Goal: Complete application form

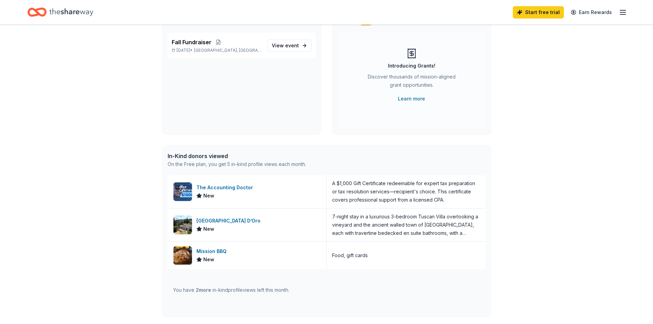
scroll to position [69, 0]
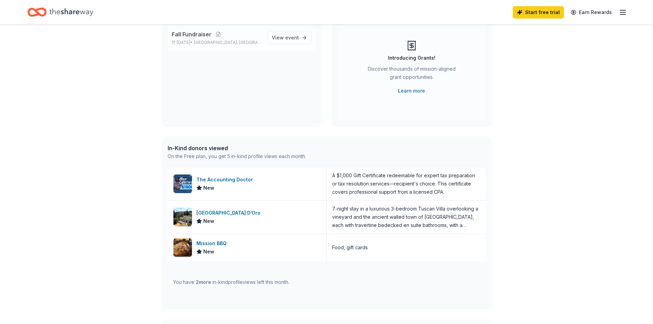
click at [199, 37] on span "Fall Fundraiser" at bounding box center [192, 34] width 40 height 8
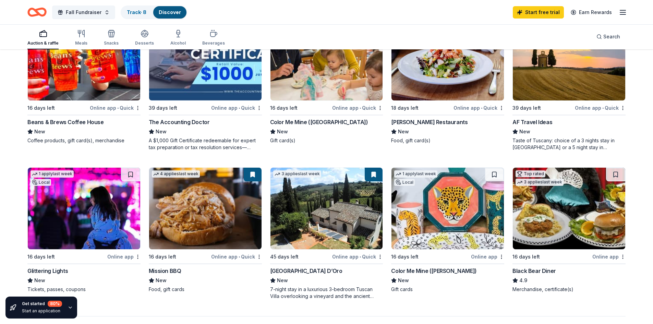
scroll to position [446, 0]
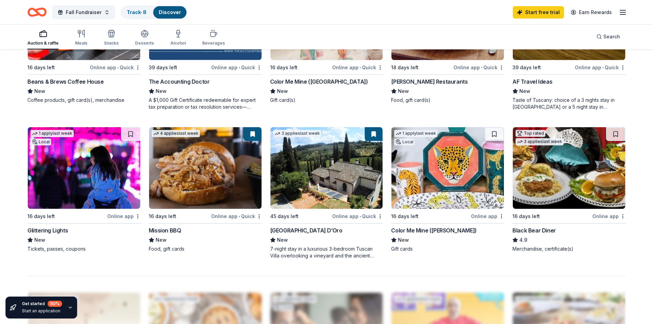
click at [429, 167] on img at bounding box center [447, 168] width 112 height 82
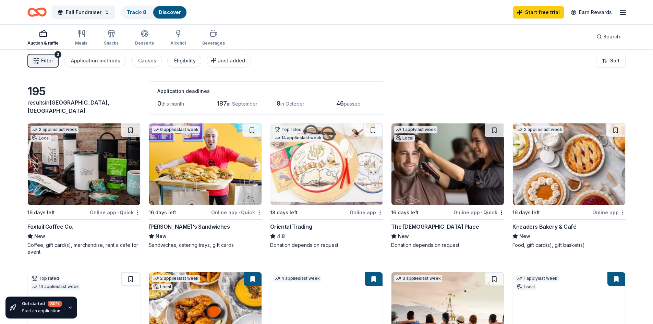
scroll to position [0, 0]
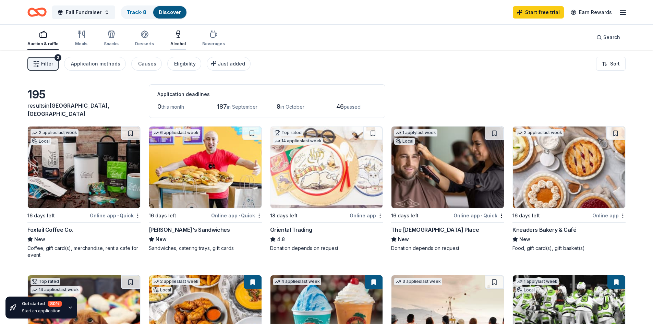
click at [177, 43] on div "Alcohol" at bounding box center [177, 43] width 15 height 5
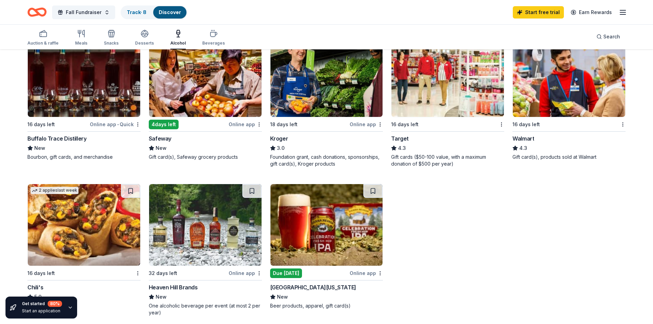
scroll to position [274, 0]
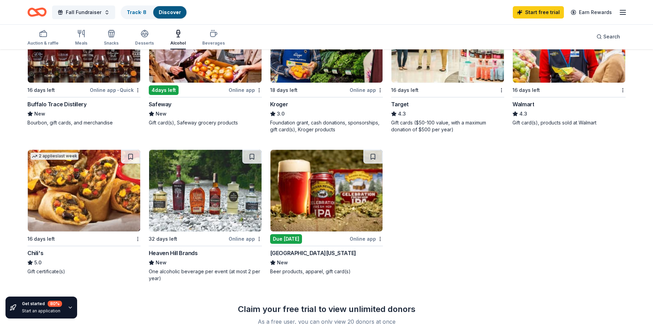
click at [124, 88] on div "Online app • Quick" at bounding box center [115, 90] width 51 height 9
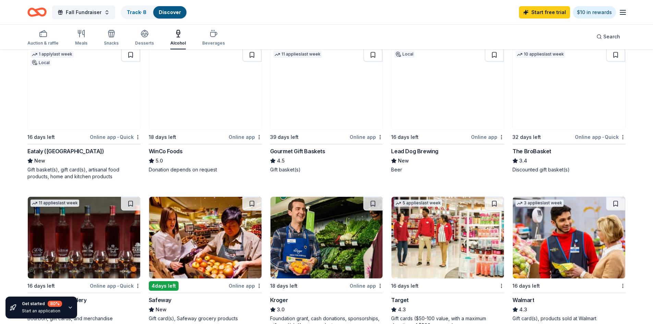
scroll to position [103, 0]
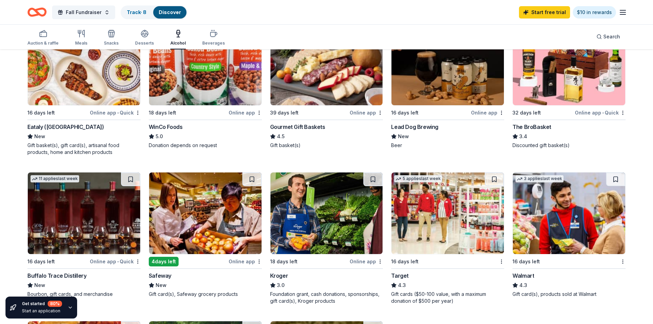
click at [441, 223] on img at bounding box center [447, 213] width 112 height 82
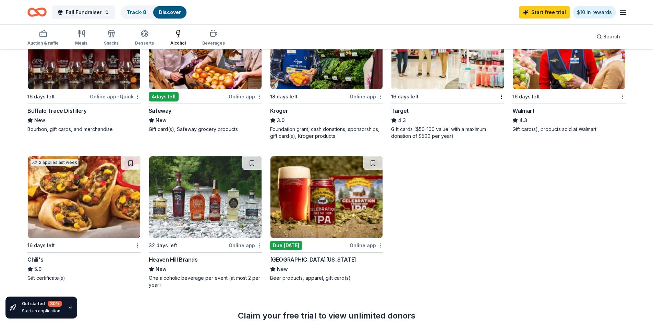
scroll to position [274, 0]
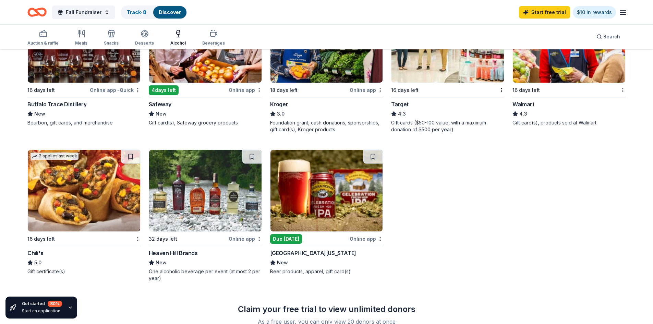
click at [194, 204] on img at bounding box center [205, 191] width 112 height 82
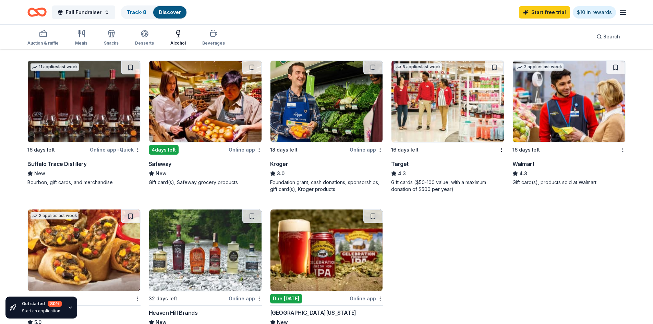
scroll to position [206, 0]
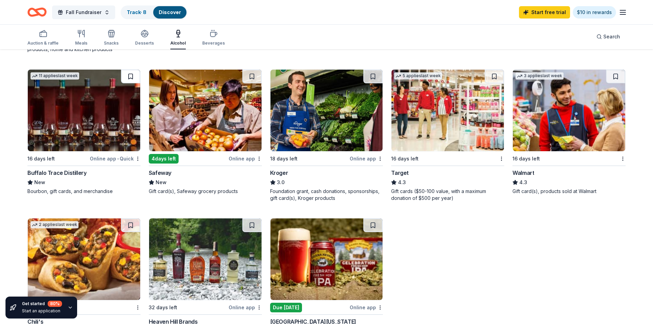
click at [128, 75] on button at bounding box center [130, 77] width 19 height 14
click at [133, 11] on link "Track · 9" at bounding box center [137, 12] width 20 height 6
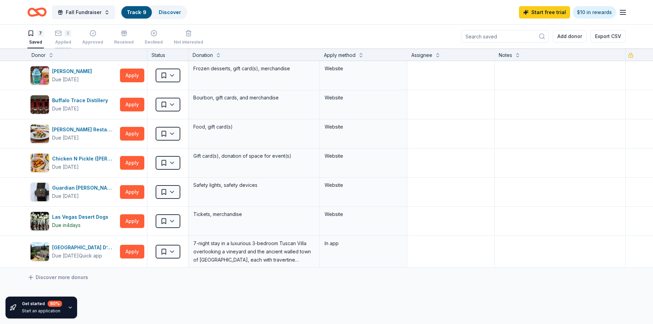
click at [60, 37] on div "2 Applied" at bounding box center [63, 37] width 16 height 15
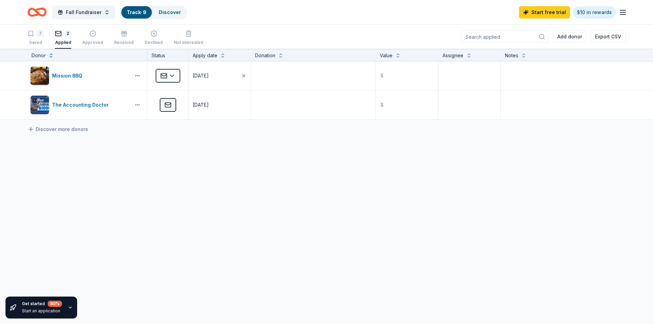
click at [142, 11] on link "Track · 9" at bounding box center [137, 12] width 20 height 6
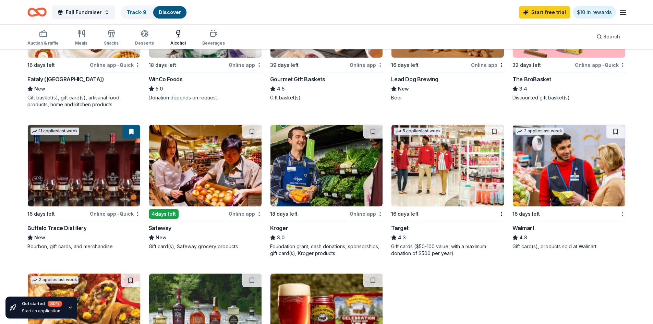
scroll to position [171, 0]
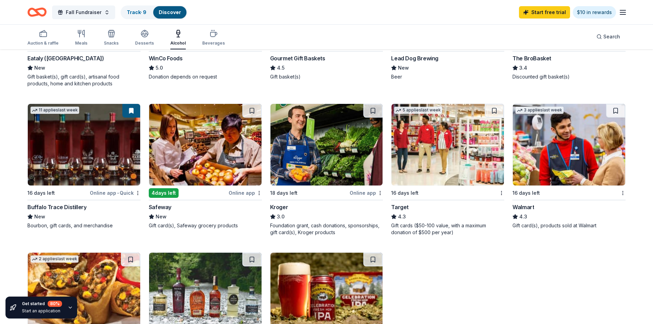
drag, startPoint x: 55, startPoint y: 135, endPoint x: 178, endPoint y: 219, distance: 149.0
click at [178, 219] on div "New" at bounding box center [205, 217] width 113 height 8
click at [134, 13] on link "Track · 9" at bounding box center [137, 12] width 20 height 6
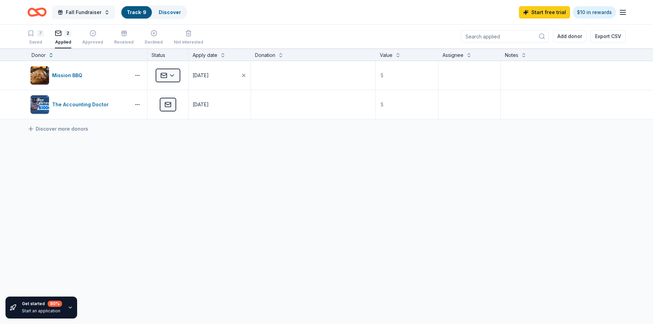
scroll to position [0, 0]
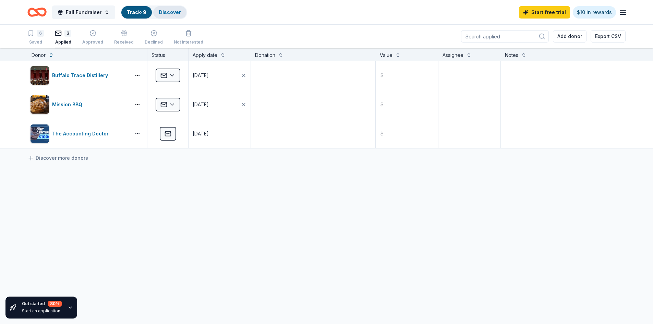
click at [170, 12] on link "Discover" at bounding box center [170, 12] width 22 height 6
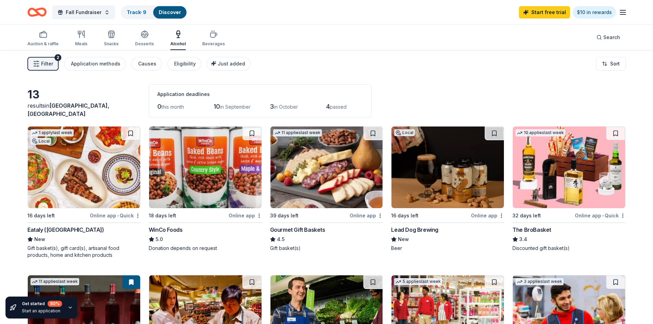
click at [57, 56] on div "2" at bounding box center [57, 57] width 7 height 7
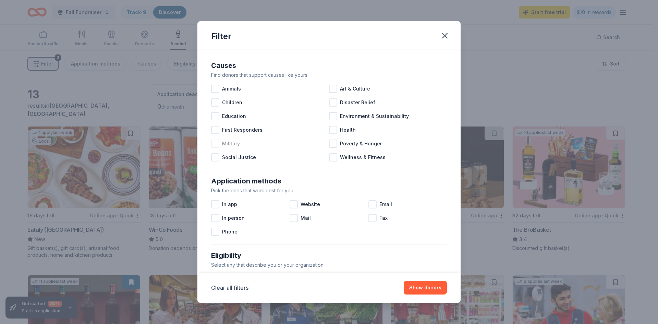
click at [217, 142] on div at bounding box center [215, 143] width 8 height 8
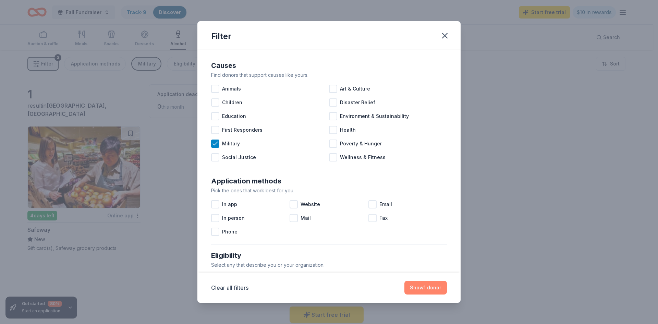
click at [425, 285] on button "Show 1 donor" at bounding box center [425, 288] width 43 height 14
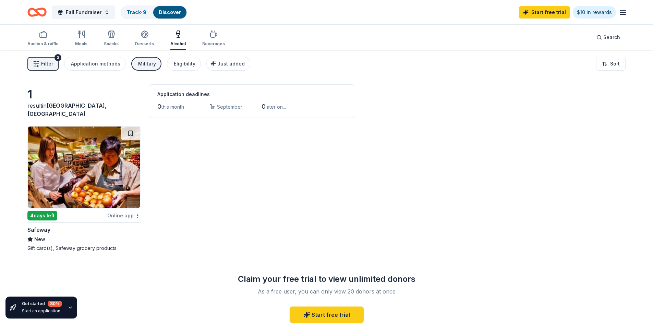
click at [57, 56] on div "3" at bounding box center [57, 57] width 7 height 7
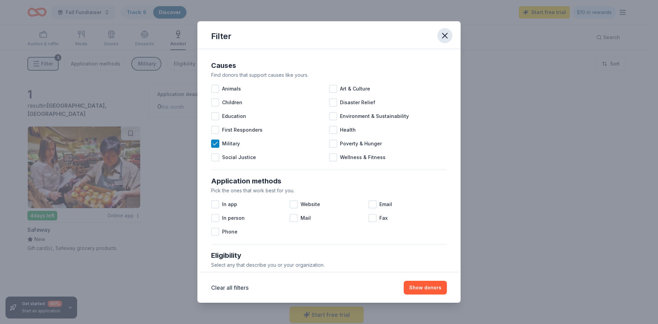
click at [440, 36] on icon "button" at bounding box center [445, 36] width 10 height 10
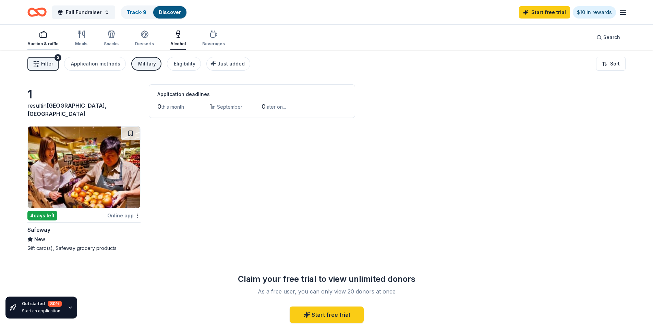
click at [39, 39] on div "Auction & raffle" at bounding box center [42, 38] width 31 height 16
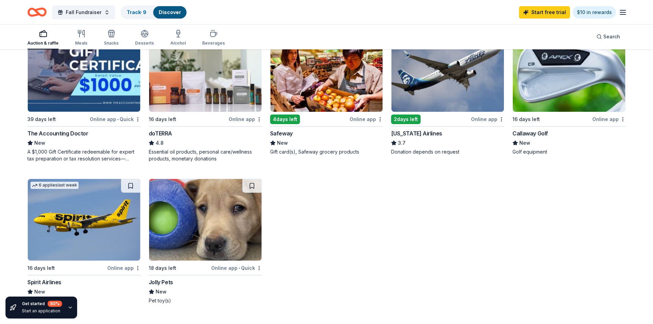
scroll to position [103, 0]
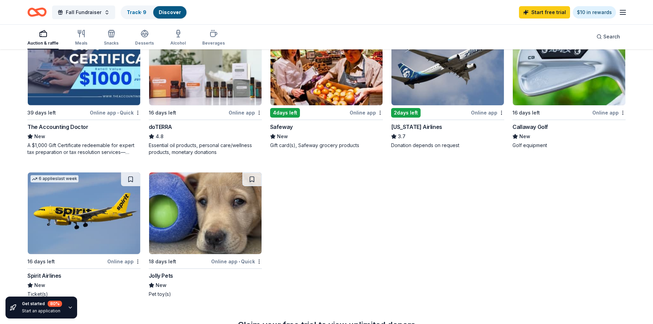
click at [117, 260] on div "Online app" at bounding box center [123, 261] width 33 height 9
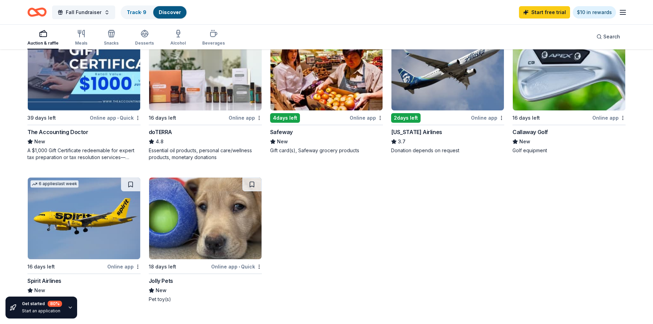
scroll to position [0, 0]
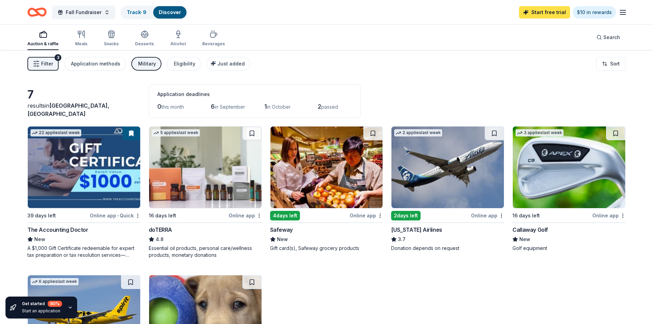
click at [546, 13] on link "Start free trial" at bounding box center [544, 12] width 51 height 12
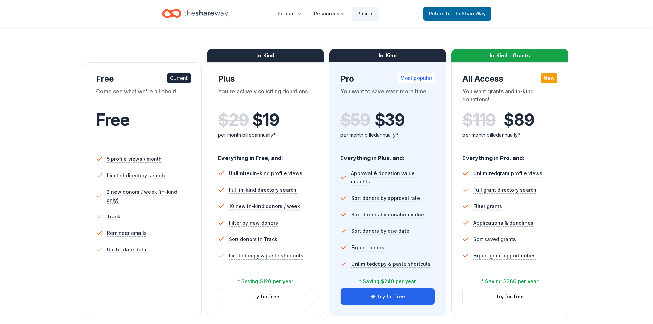
scroll to position [103, 0]
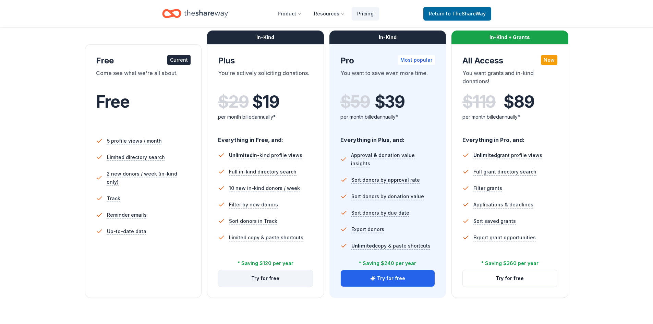
click at [263, 280] on button "Try for free" at bounding box center [265, 278] width 94 height 16
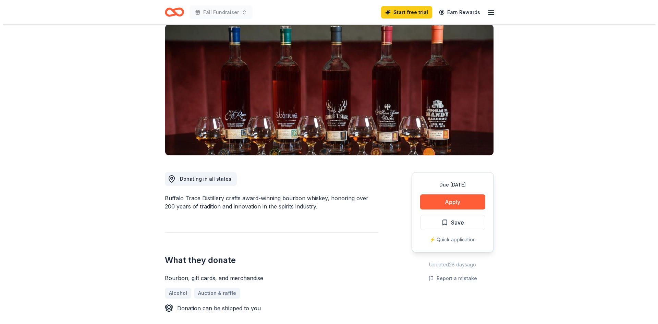
scroll to position [69, 0]
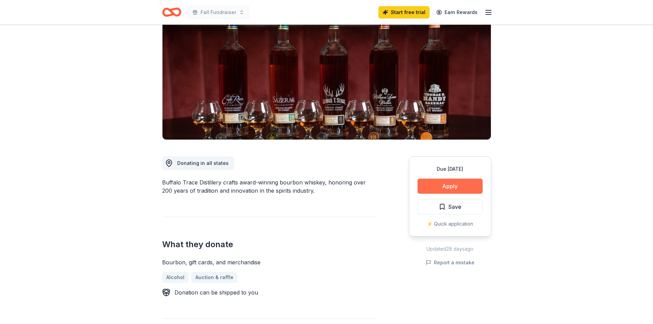
click at [452, 185] on button "Apply" at bounding box center [449, 186] width 65 height 15
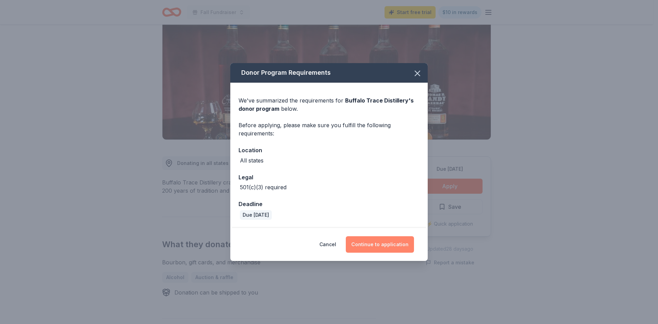
click at [379, 242] on button "Continue to application" at bounding box center [380, 244] width 68 height 16
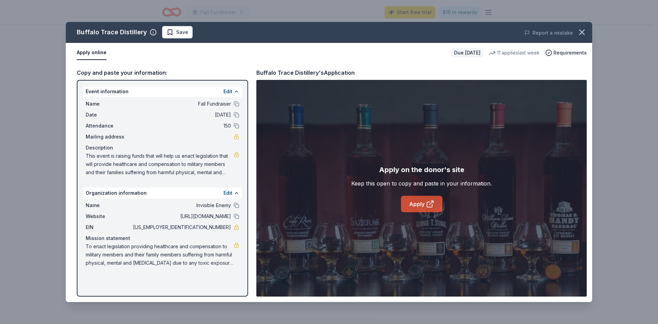
click at [418, 207] on link "Apply" at bounding box center [421, 204] width 41 height 16
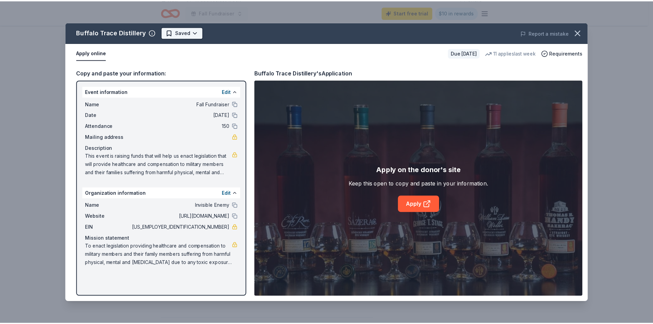
scroll to position [0, 0]
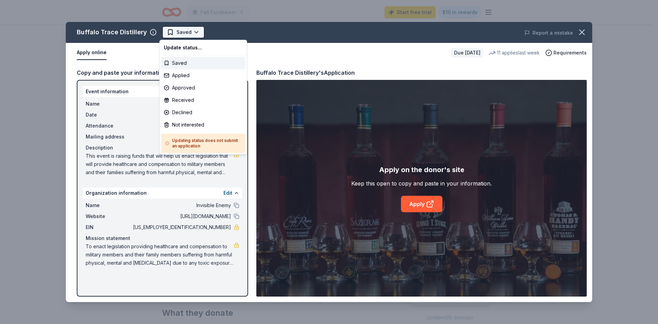
click at [175, 33] on html "Fall Fundraiser Start free trial $10 in rewards Due in 16 days Share Buffalo Tr…" at bounding box center [329, 162] width 658 height 324
click at [182, 75] on div "Applied" at bounding box center [203, 75] width 84 height 12
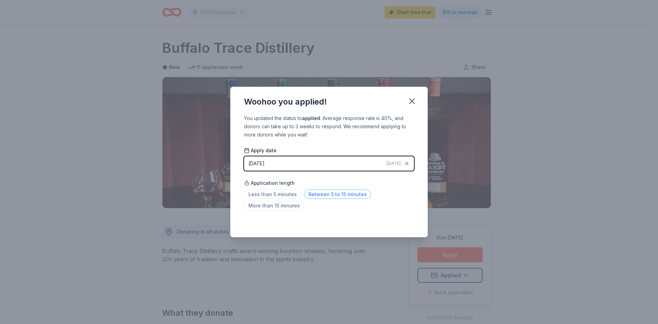
click at [315, 194] on span "Between 5 to 15 minutes" at bounding box center [337, 194] width 67 height 9
click at [413, 99] on icon "button" at bounding box center [412, 101] width 10 height 10
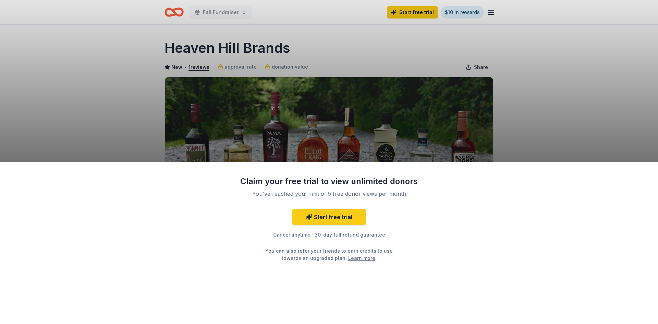
drag, startPoint x: 550, startPoint y: 90, endPoint x: 551, endPoint y: 87, distance: 3.5
click at [549, 89] on div "Claim your free trial to view unlimited donors You've reached your limit of 5 f…" at bounding box center [329, 162] width 658 height 324
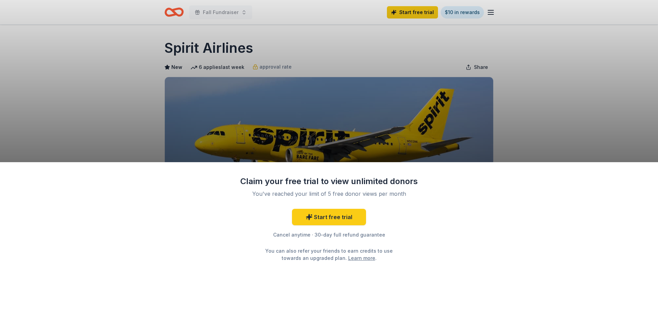
drag, startPoint x: 541, startPoint y: 57, endPoint x: 515, endPoint y: 44, distance: 28.4
click at [540, 57] on div "Claim your free trial to view unlimited donors You've reached your limit of 5 f…" at bounding box center [329, 162] width 658 height 324
